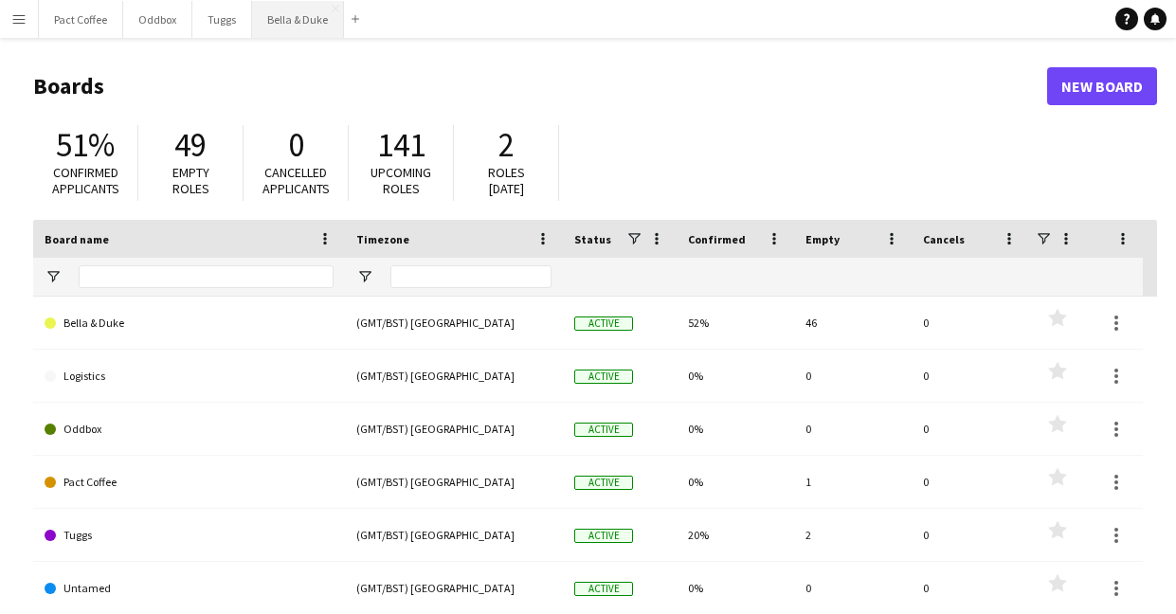
click at [287, 5] on button "Bella & Duke Close" at bounding box center [298, 19] width 92 height 37
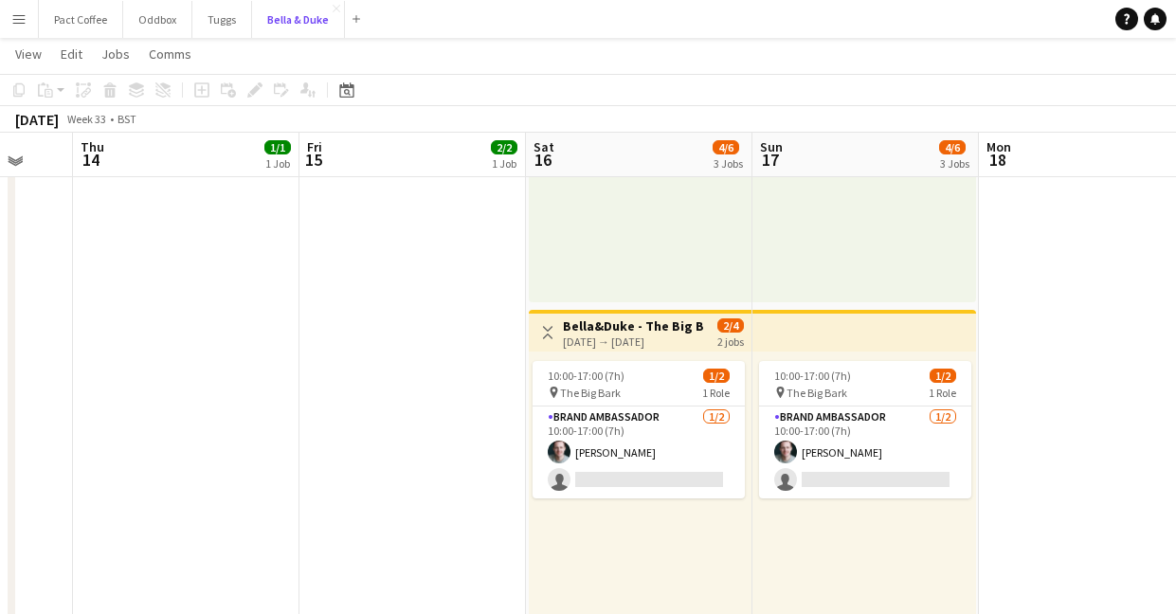
scroll to position [670, 0]
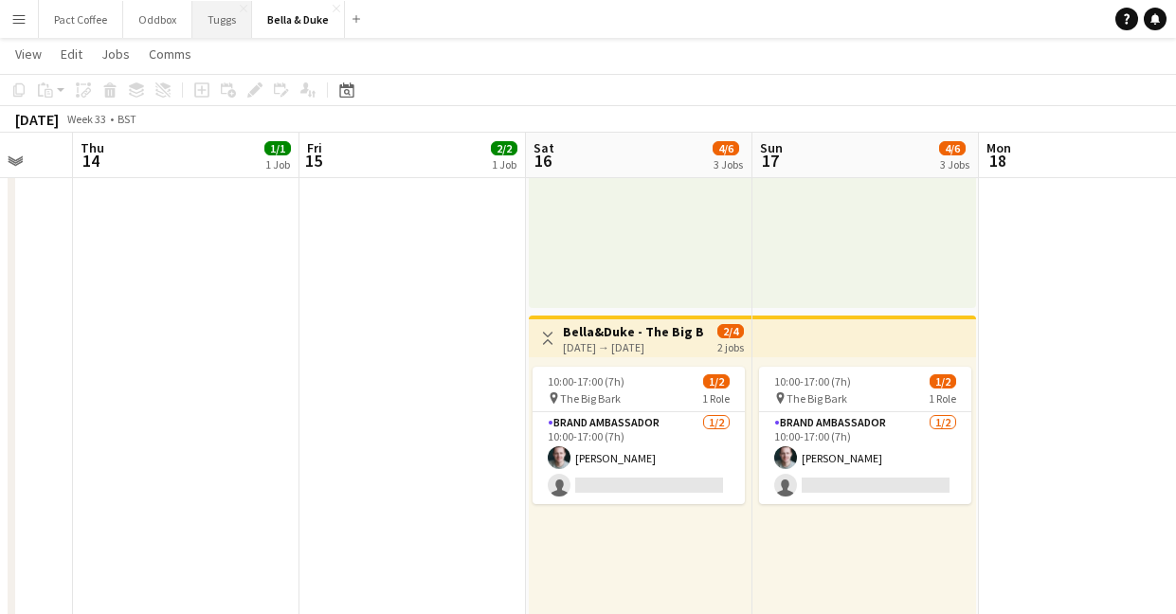
click at [205, 19] on button "Tuggs Close" at bounding box center [222, 19] width 60 height 37
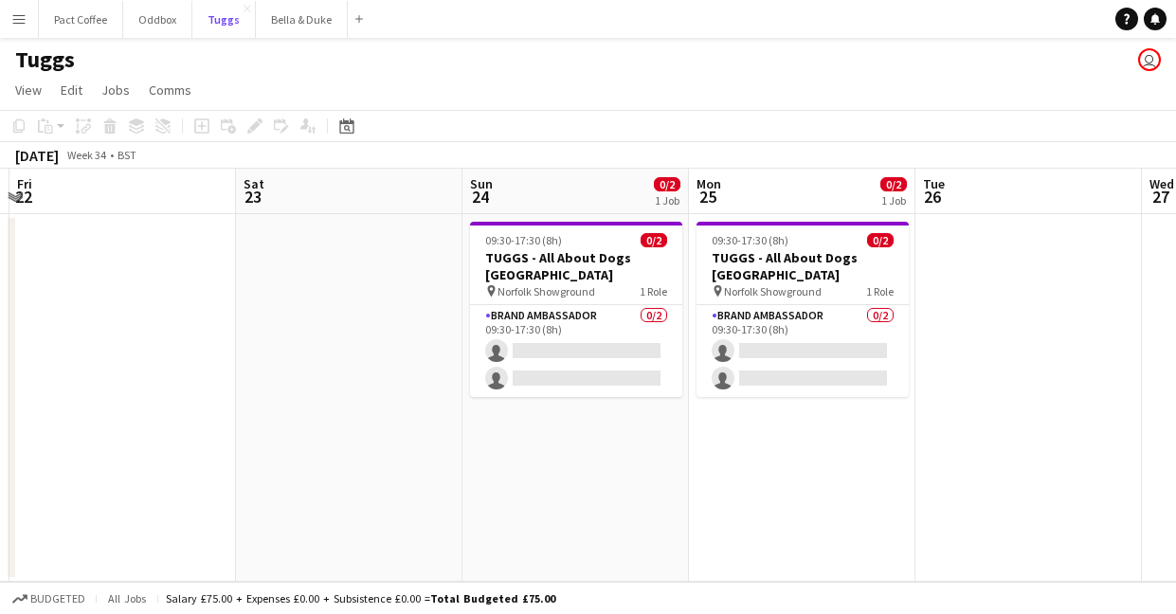
scroll to position [0, 899]
click at [279, 27] on button "Bella & Duke Close" at bounding box center [302, 19] width 92 height 37
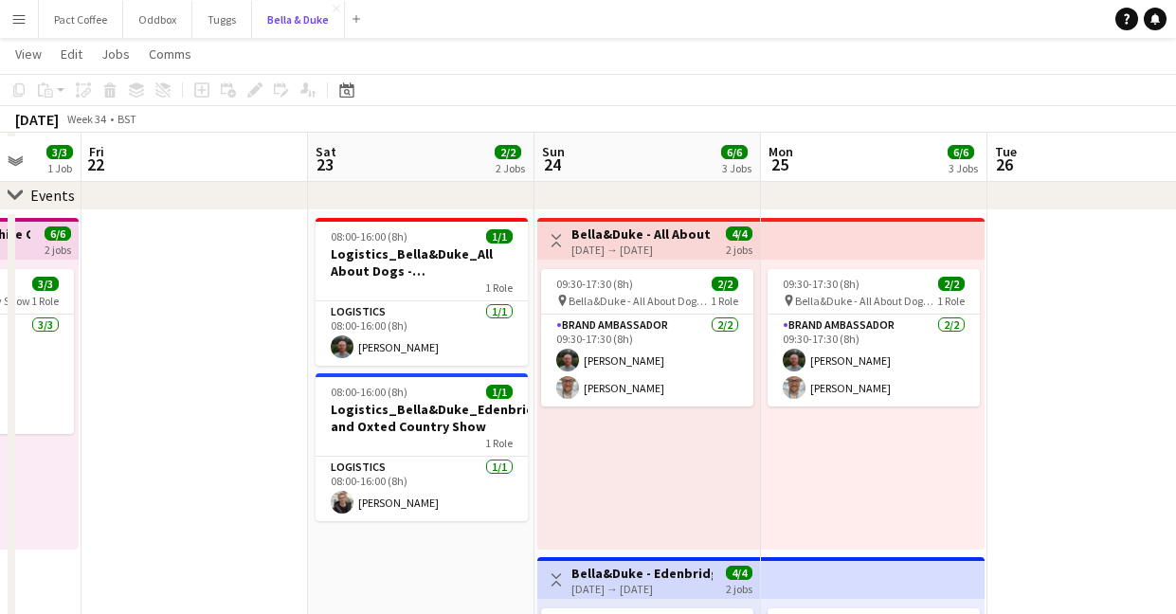
scroll to position [95, 0]
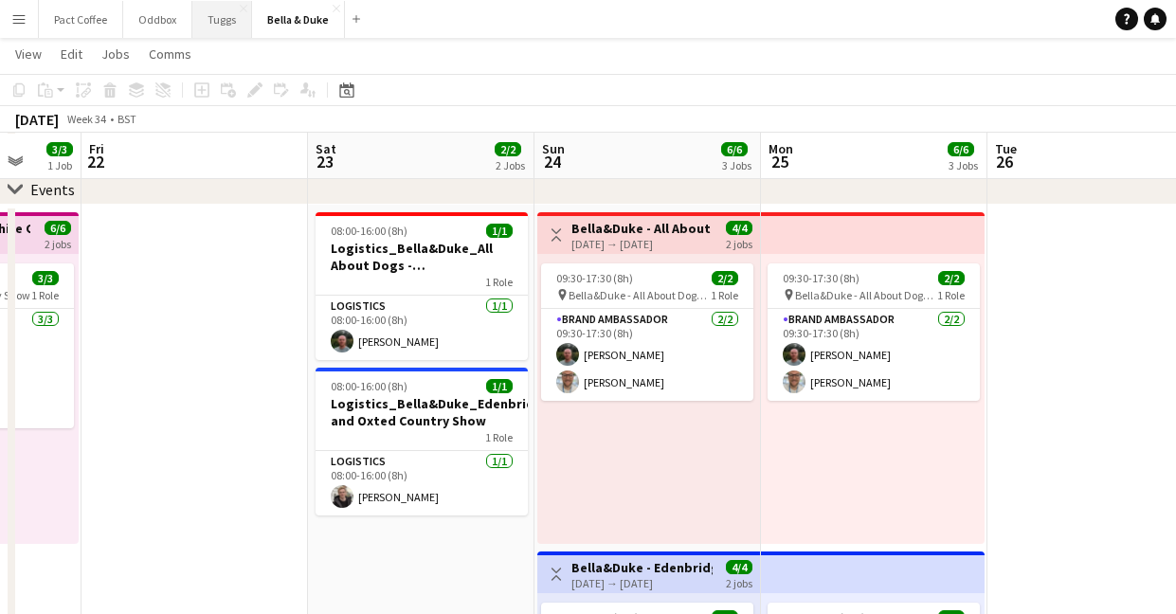
click at [225, 27] on button "Tuggs Close" at bounding box center [222, 19] width 60 height 37
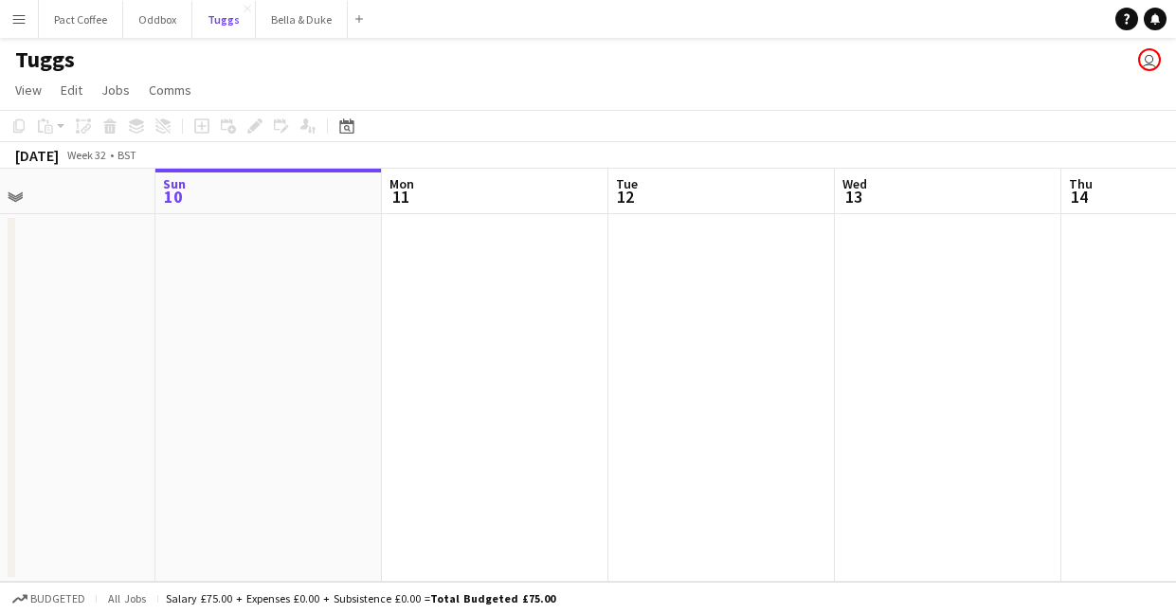
scroll to position [0, 529]
click at [290, 27] on button "Bella & Duke Close" at bounding box center [302, 19] width 92 height 37
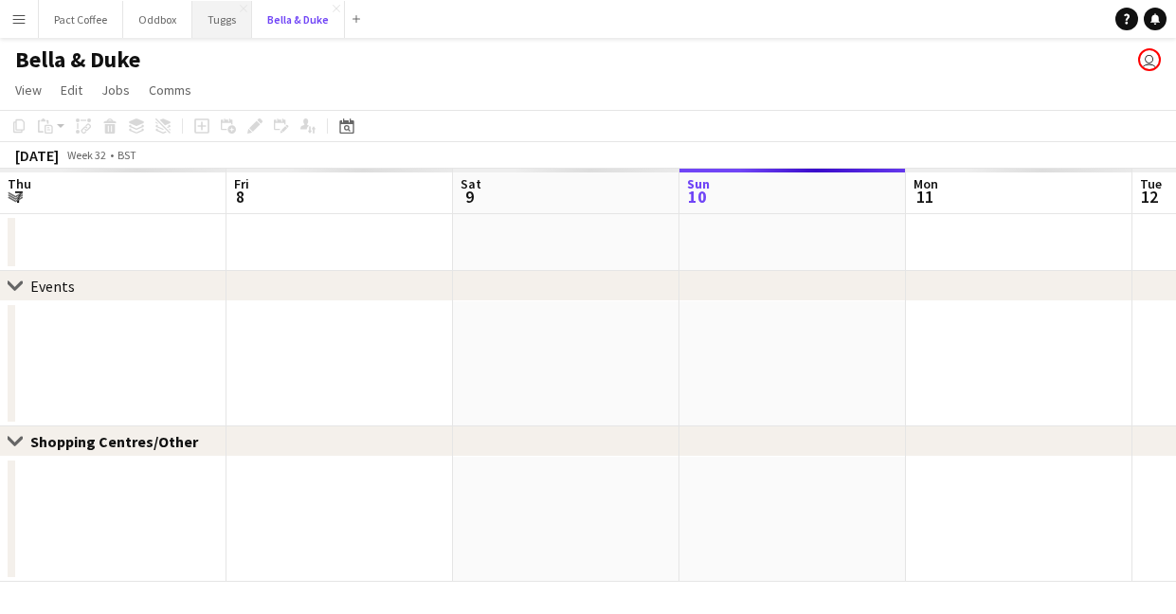
scroll to position [0, 453]
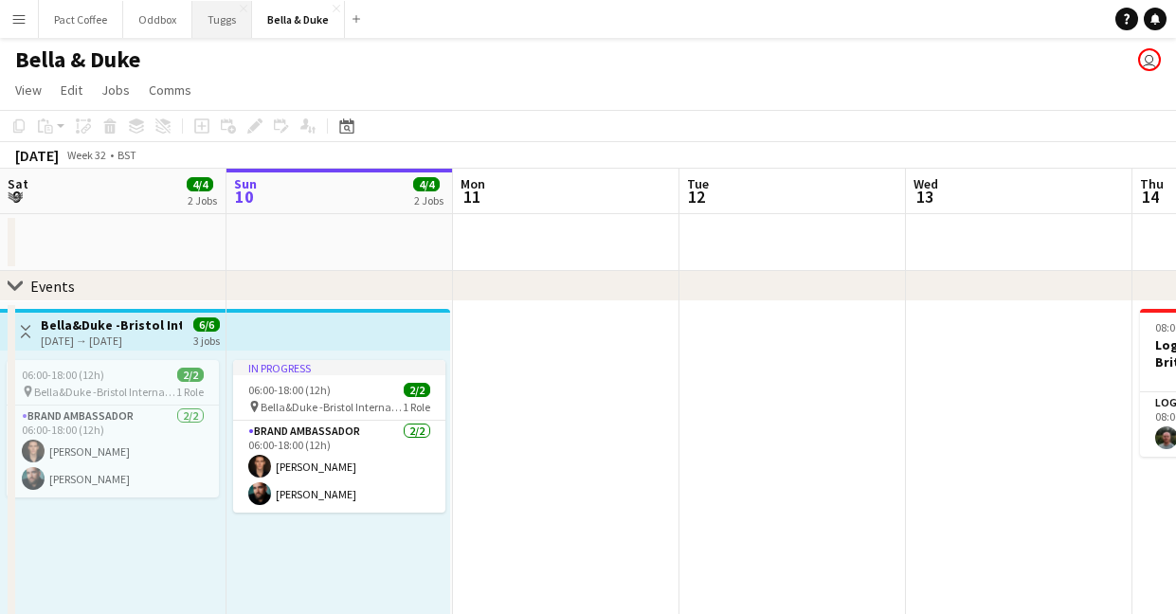
click at [215, 21] on button "Tuggs Close" at bounding box center [222, 19] width 60 height 37
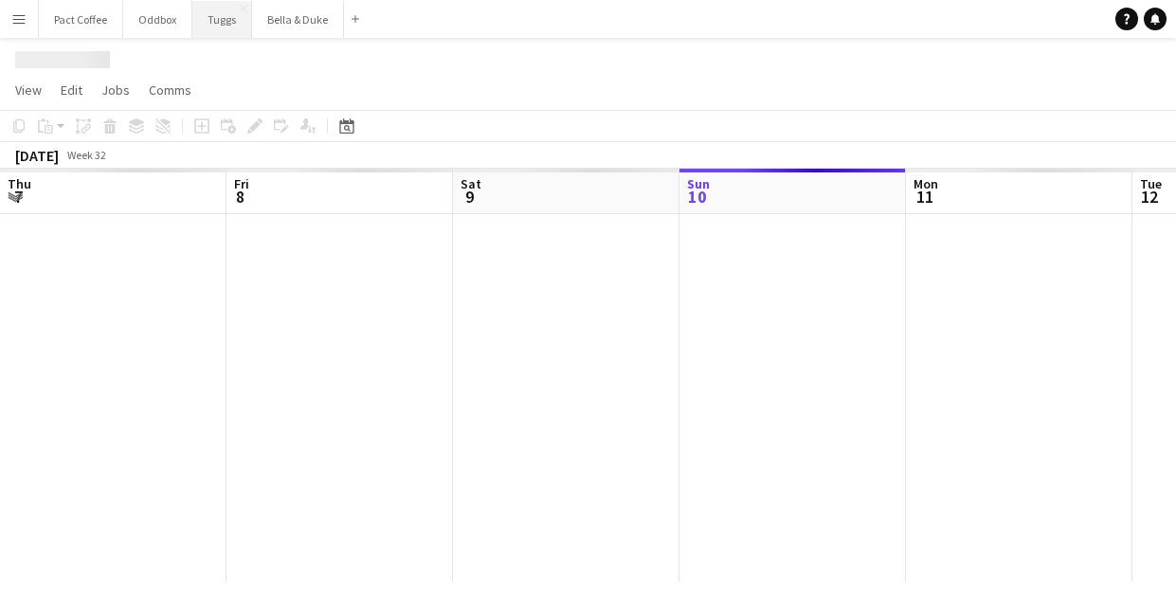
scroll to position [0, 453]
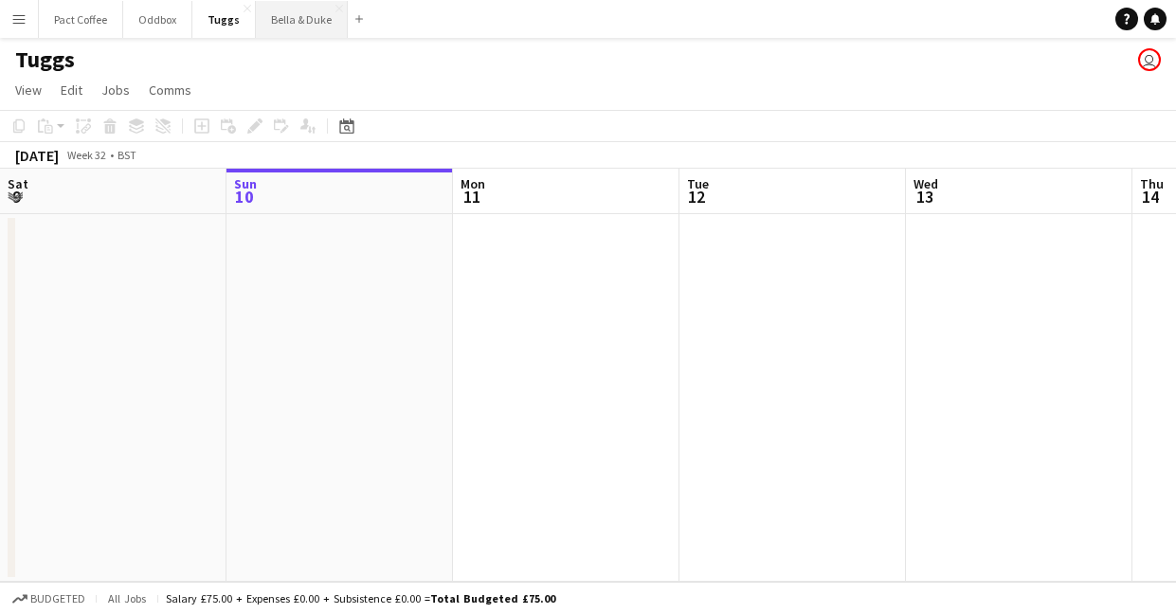
click at [282, 19] on button "Bella & Duke Close" at bounding box center [302, 19] width 92 height 37
